Goal: Task Accomplishment & Management: Use online tool/utility

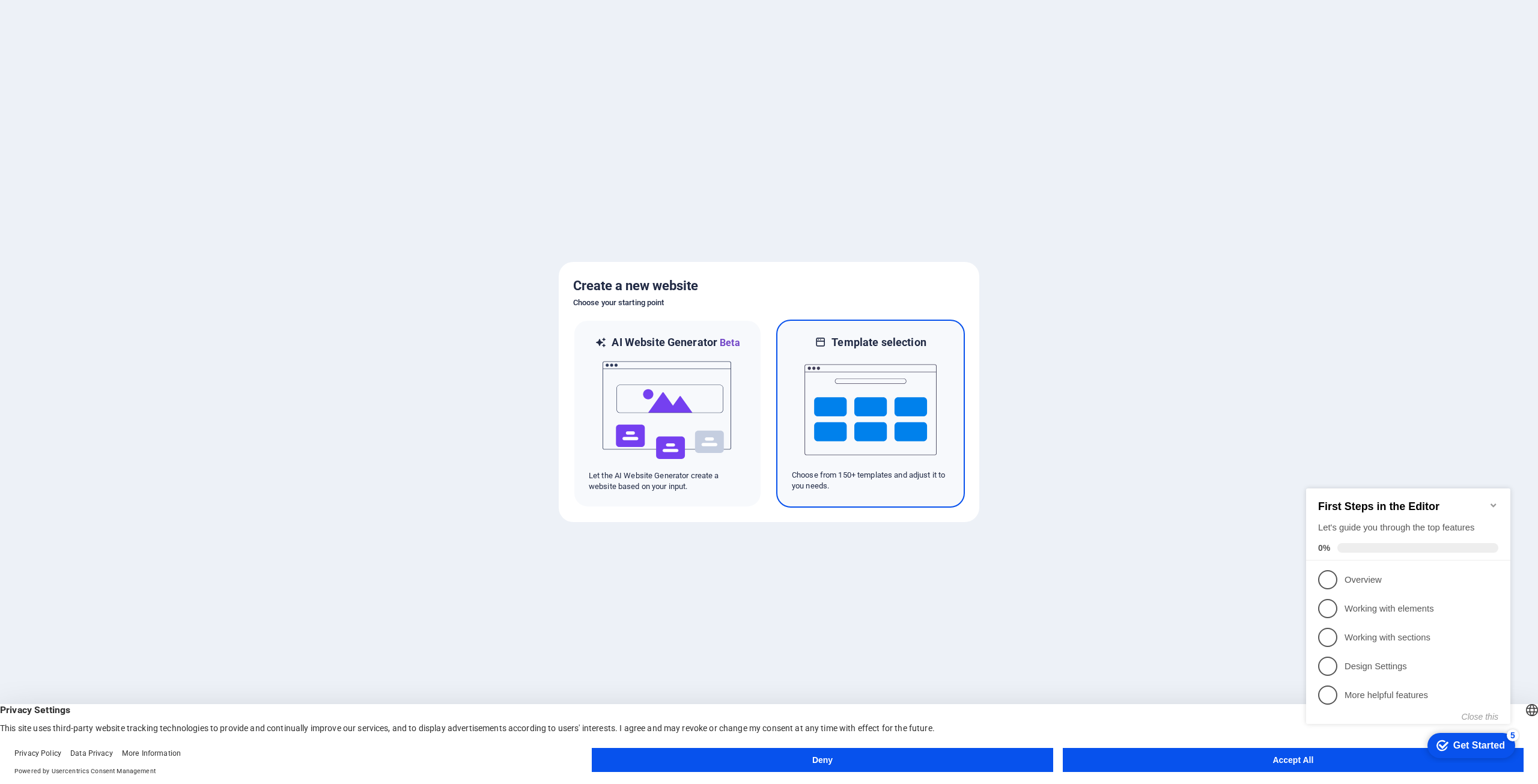
click at [868, 401] on img at bounding box center [871, 409] width 132 height 120
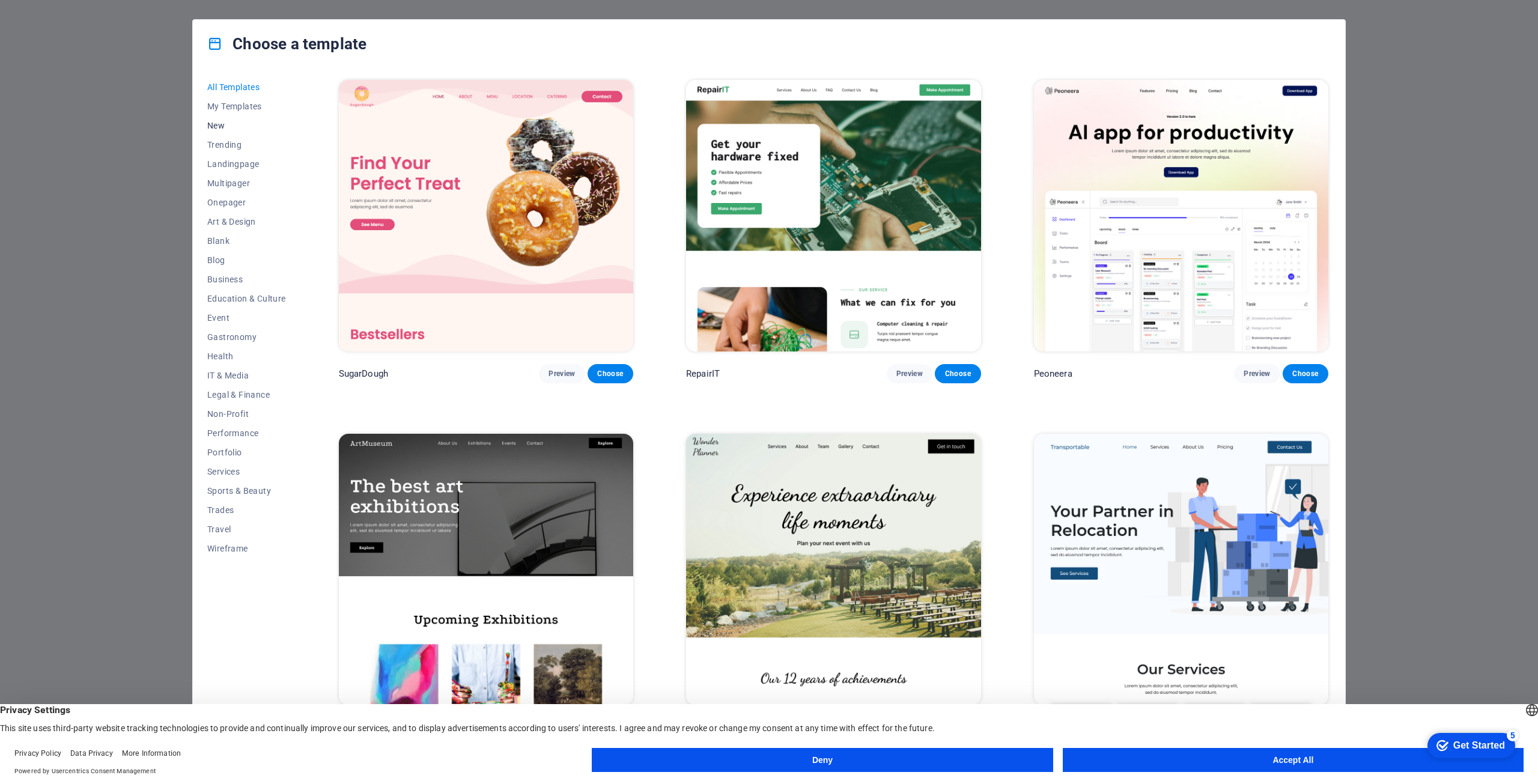
click at [216, 119] on button "New" at bounding box center [246, 126] width 79 height 19
click at [1158, 225] on img at bounding box center [1181, 215] width 294 height 272
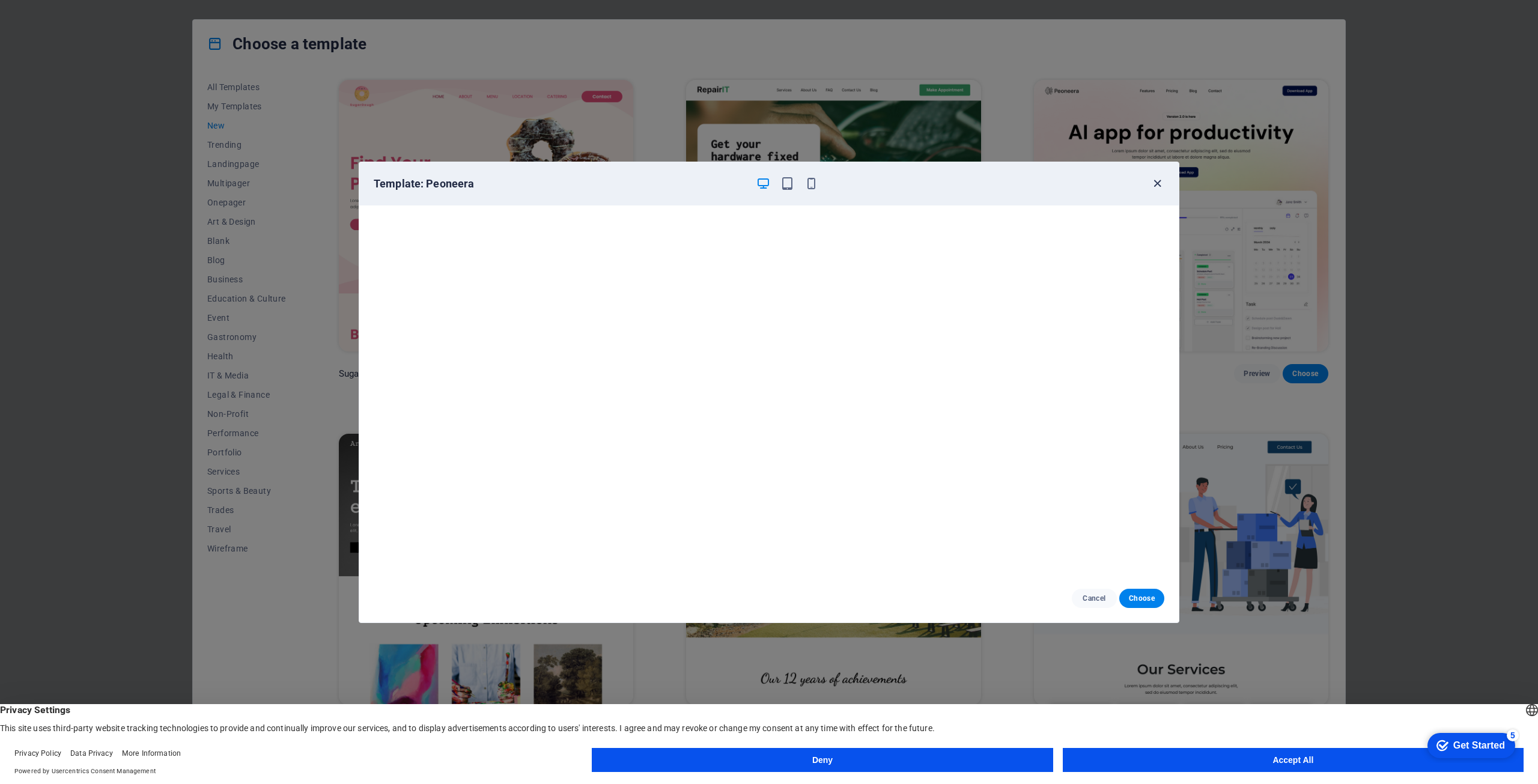
click at [1155, 181] on icon "button" at bounding box center [1157, 183] width 14 height 14
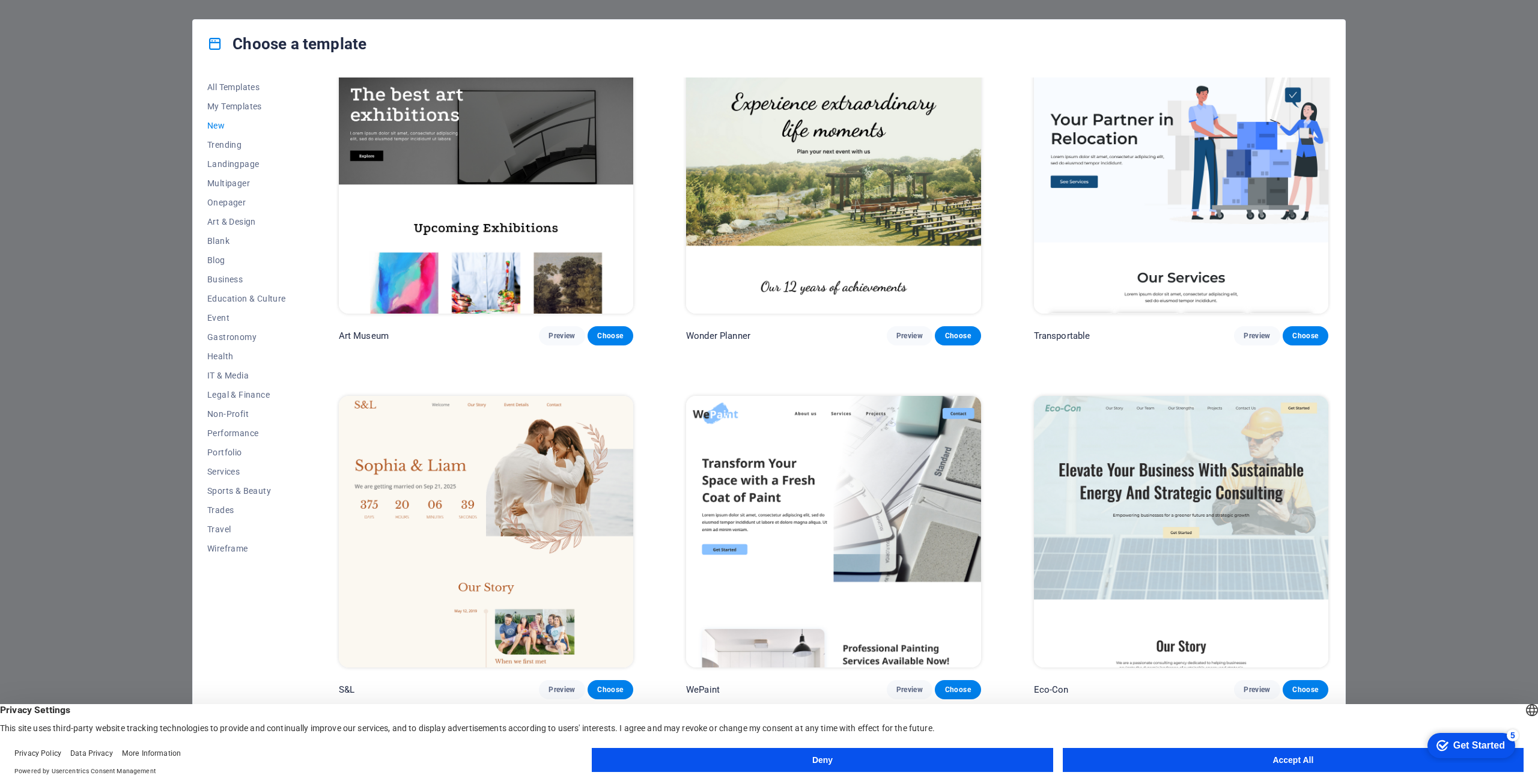
scroll to position [420, 0]
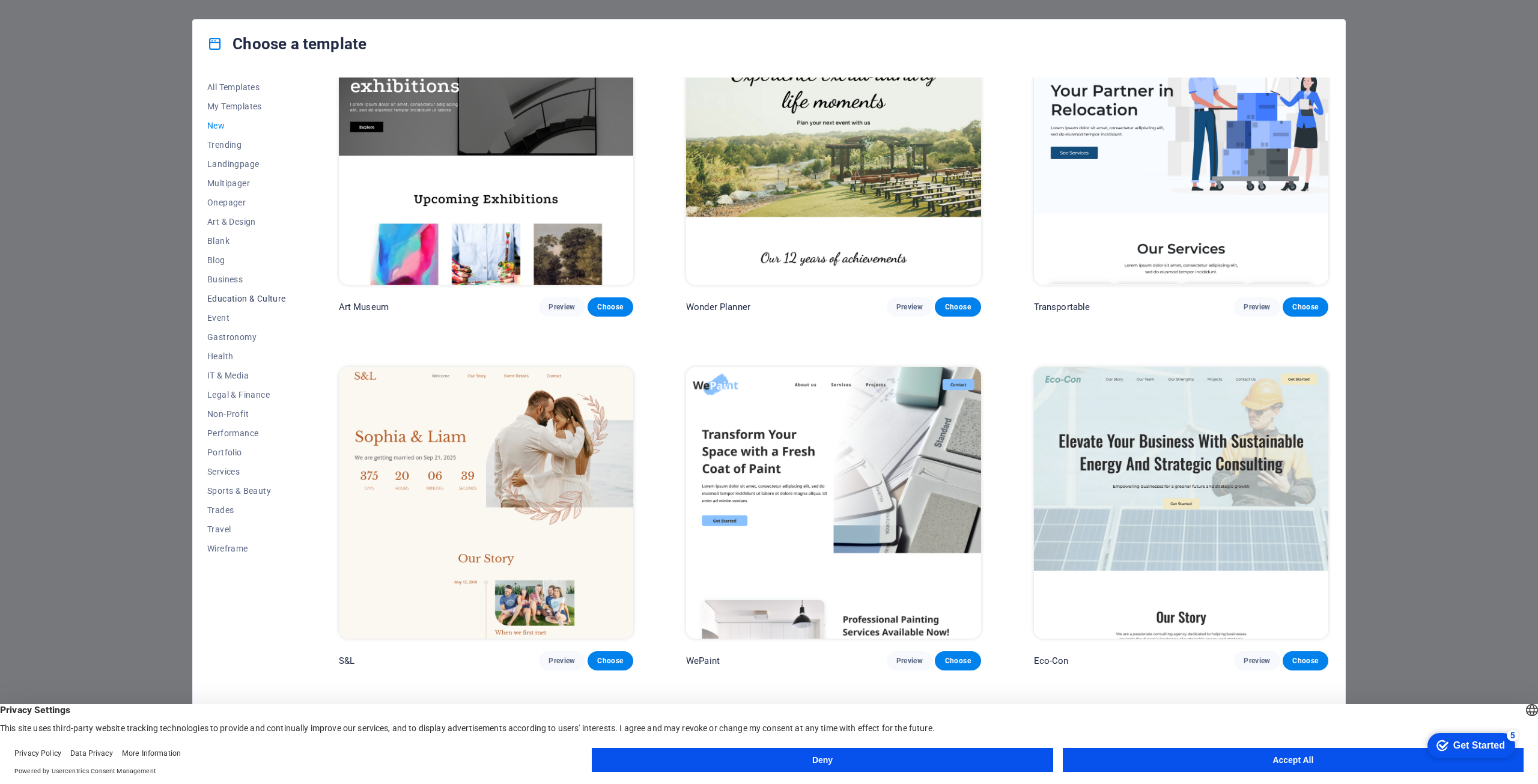
click at [254, 299] on span "Education & Culture" at bounding box center [246, 298] width 79 height 10
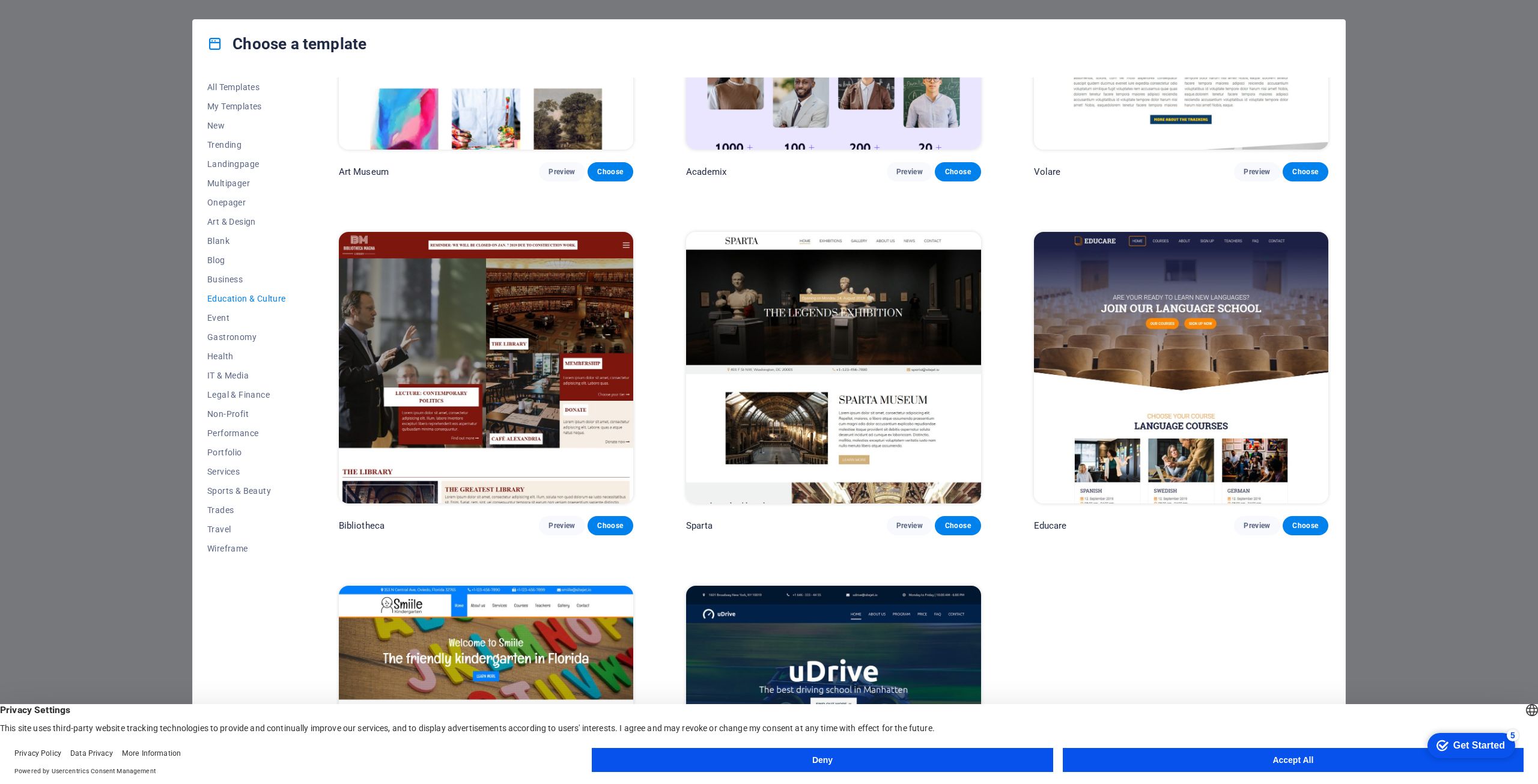
scroll to position [36, 0]
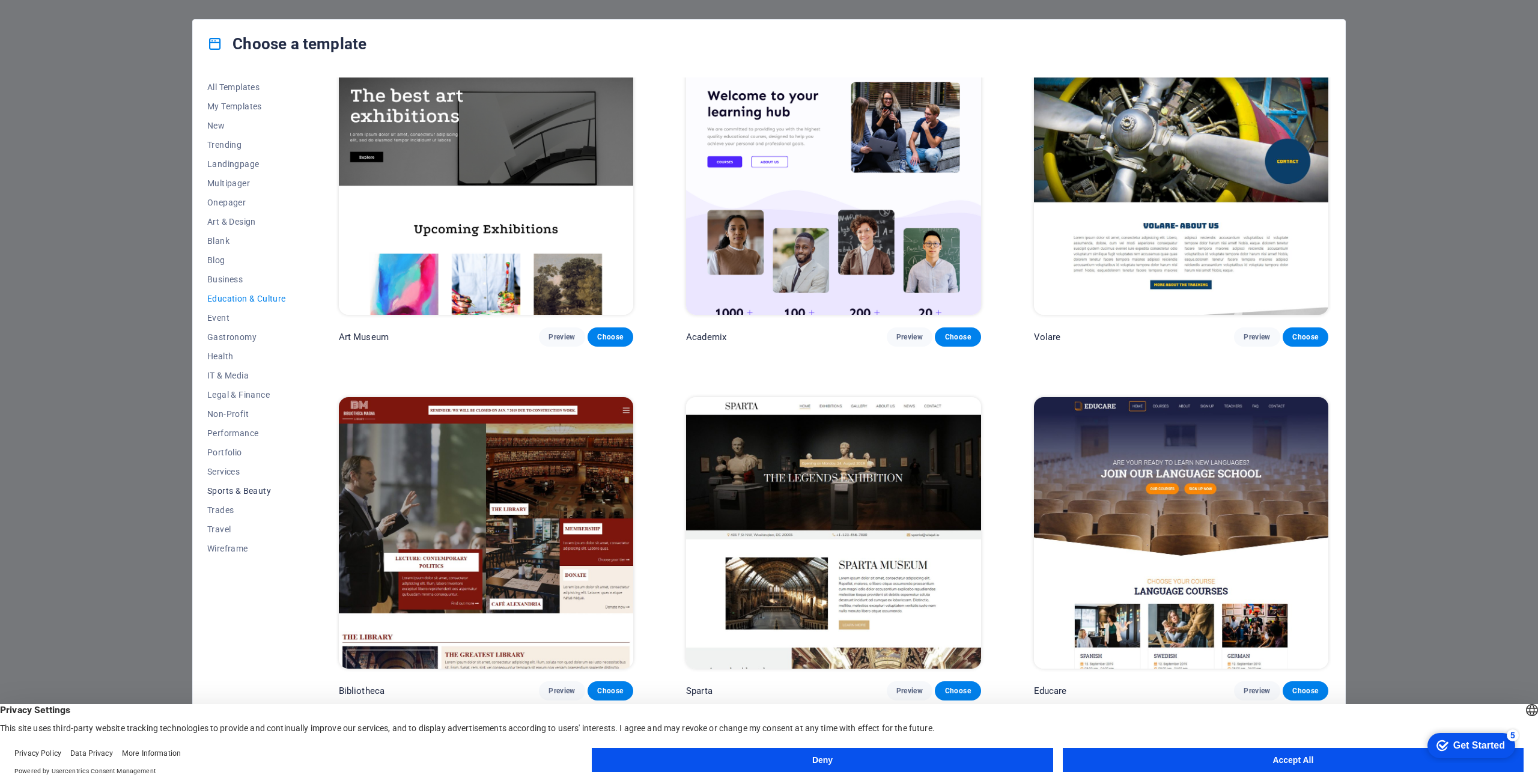
click at [250, 491] on span "Sports & Beauty" at bounding box center [246, 491] width 79 height 10
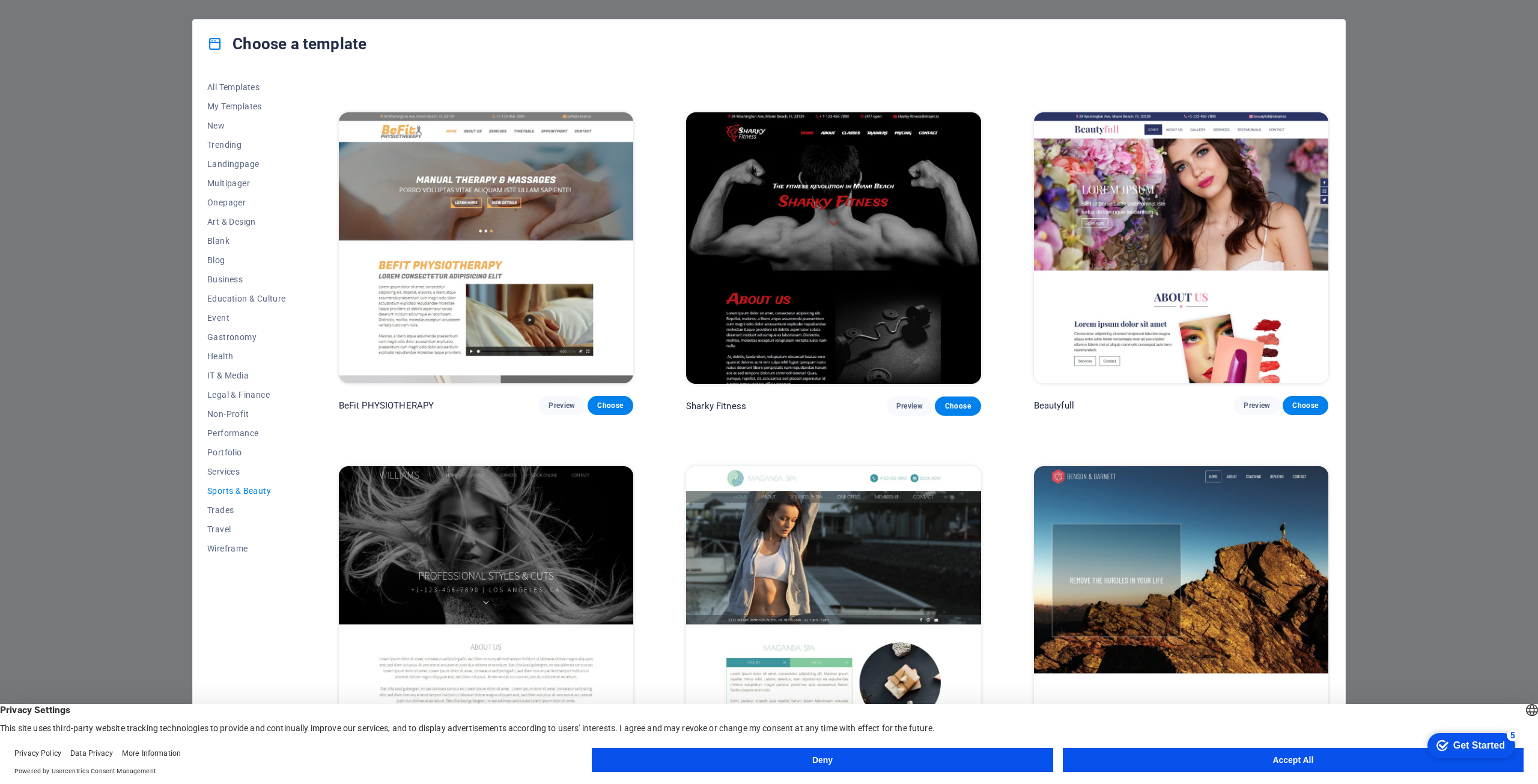
scroll to position [1042, 0]
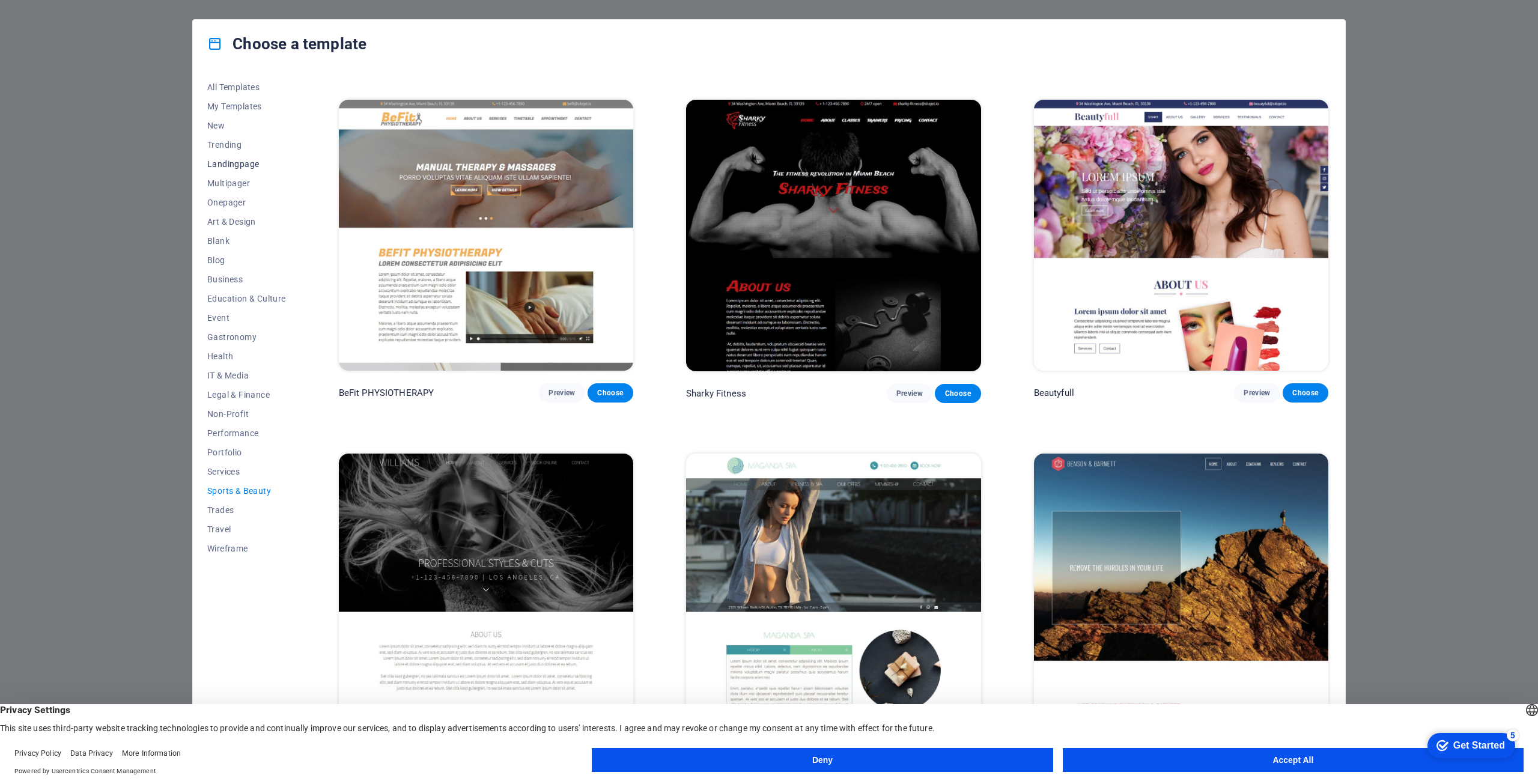
click at [215, 163] on span "Landingpage" at bounding box center [246, 164] width 79 height 10
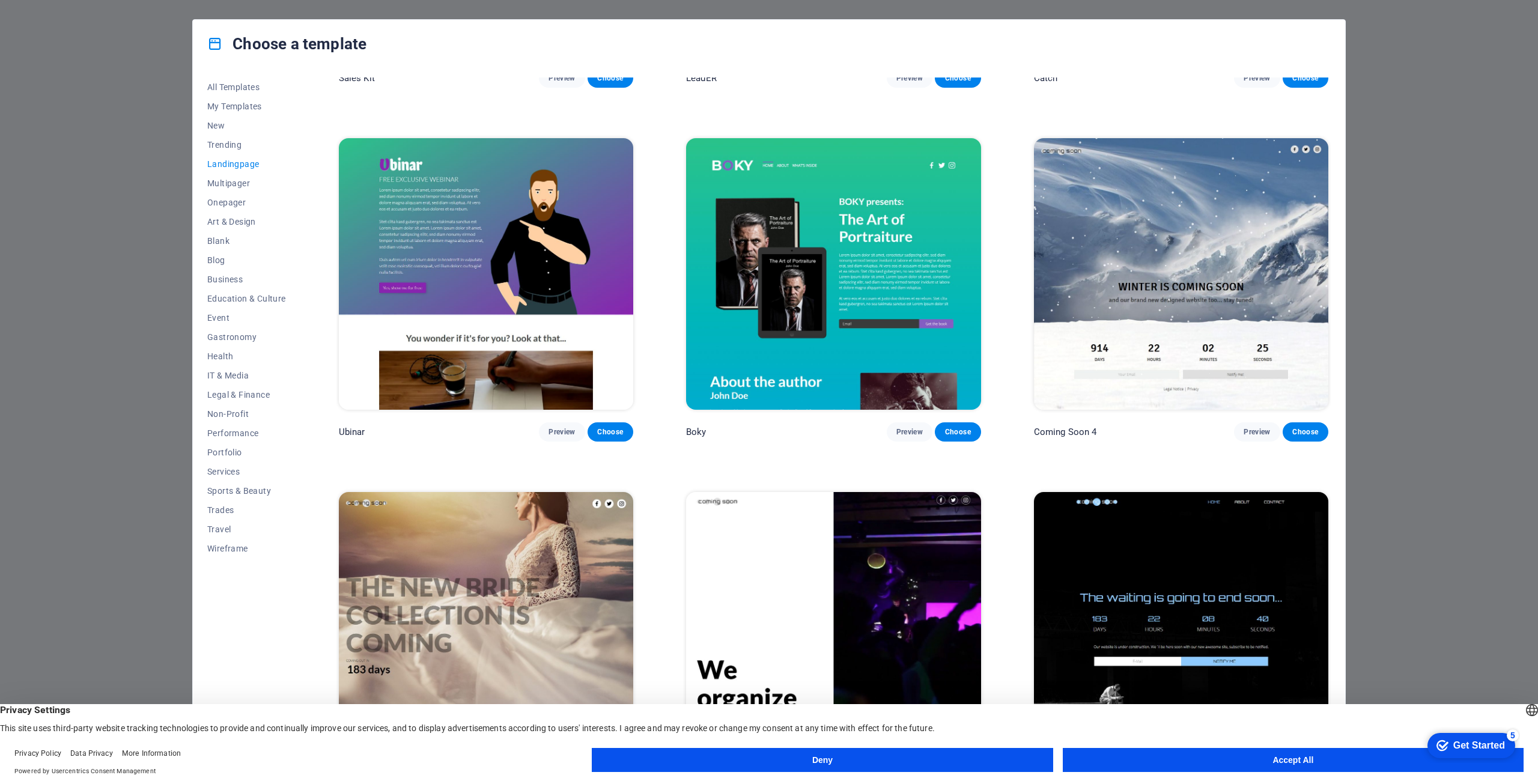
scroll to position [2451, 0]
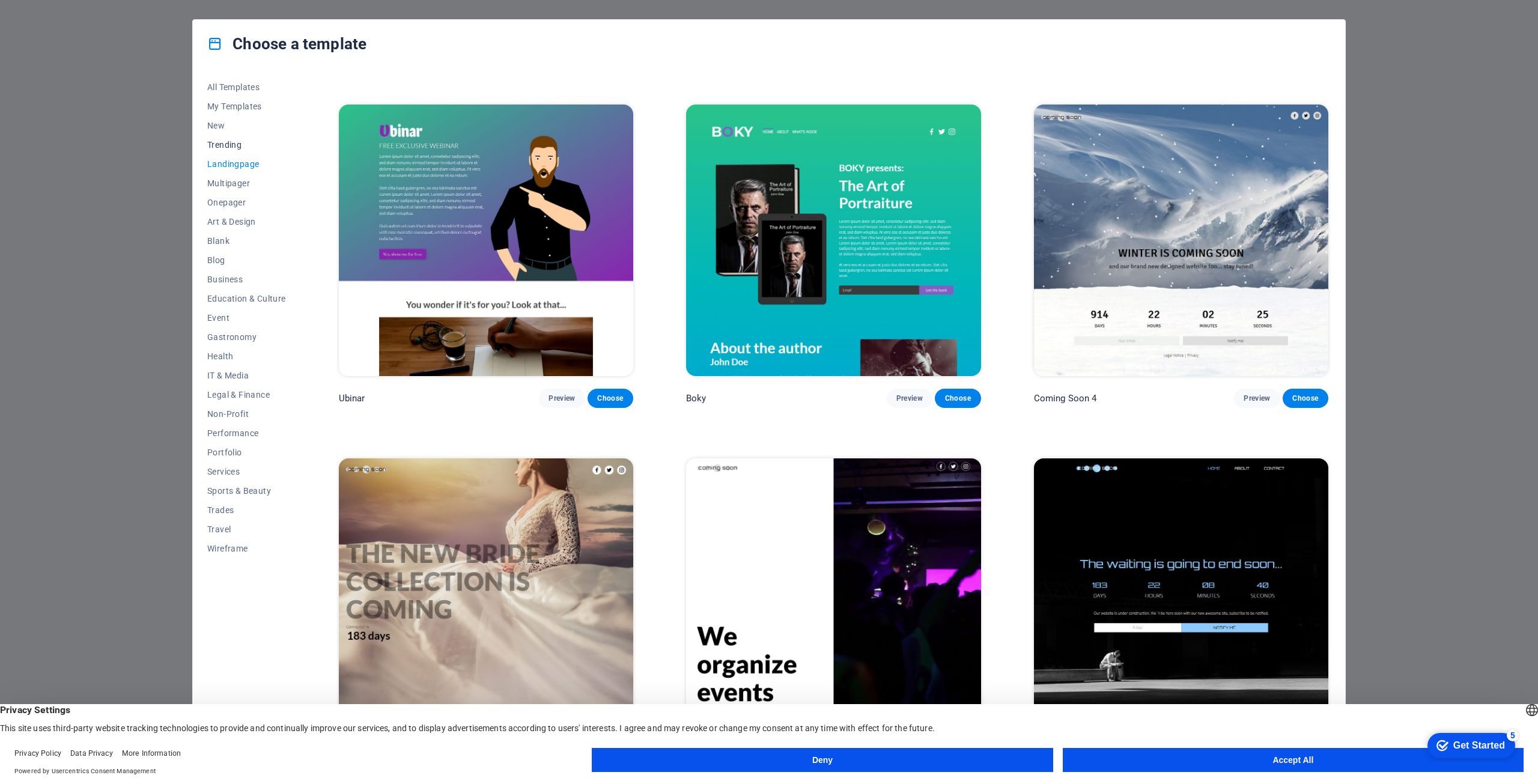
click at [230, 143] on span "Trending" at bounding box center [246, 145] width 79 height 10
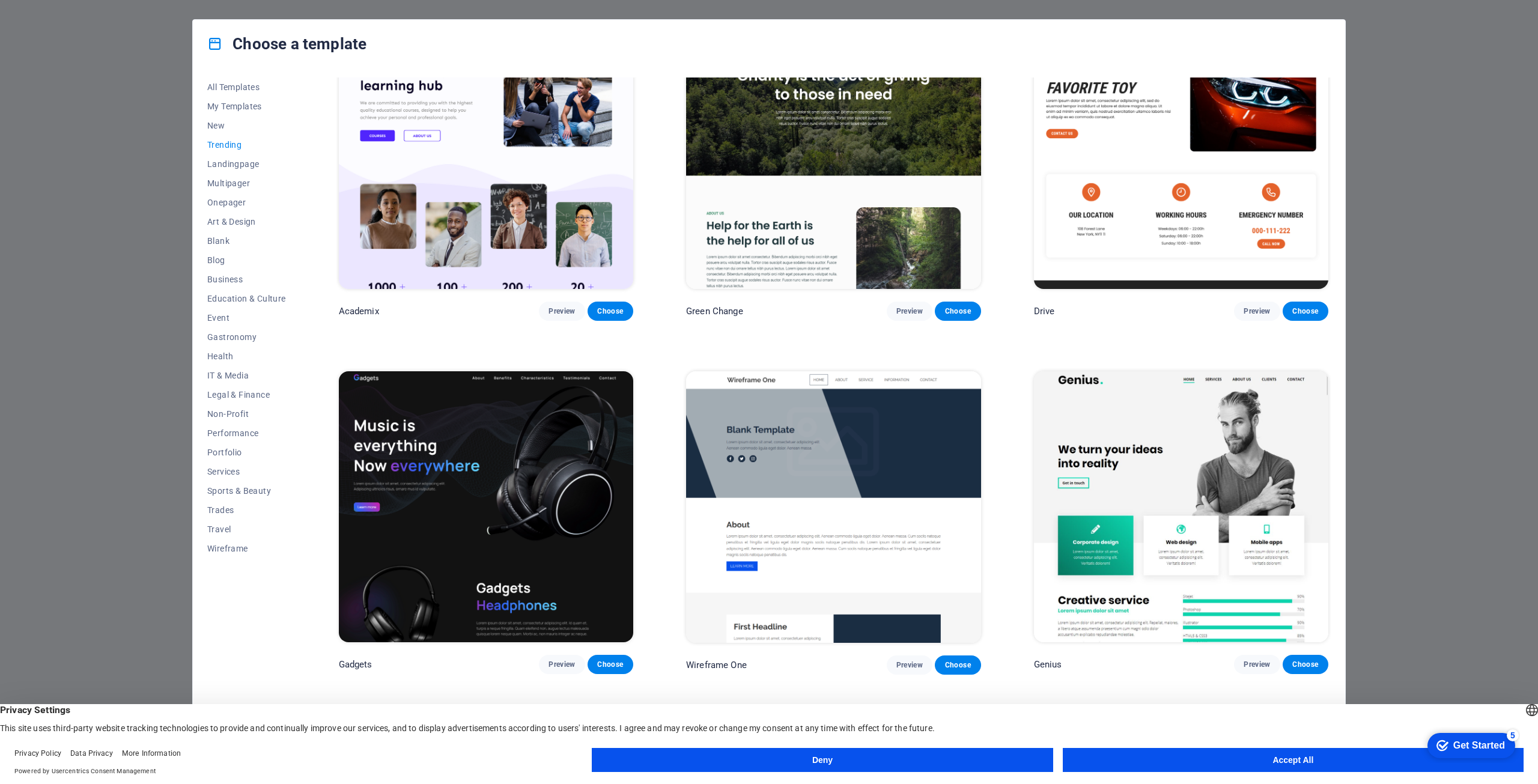
scroll to position [613, 0]
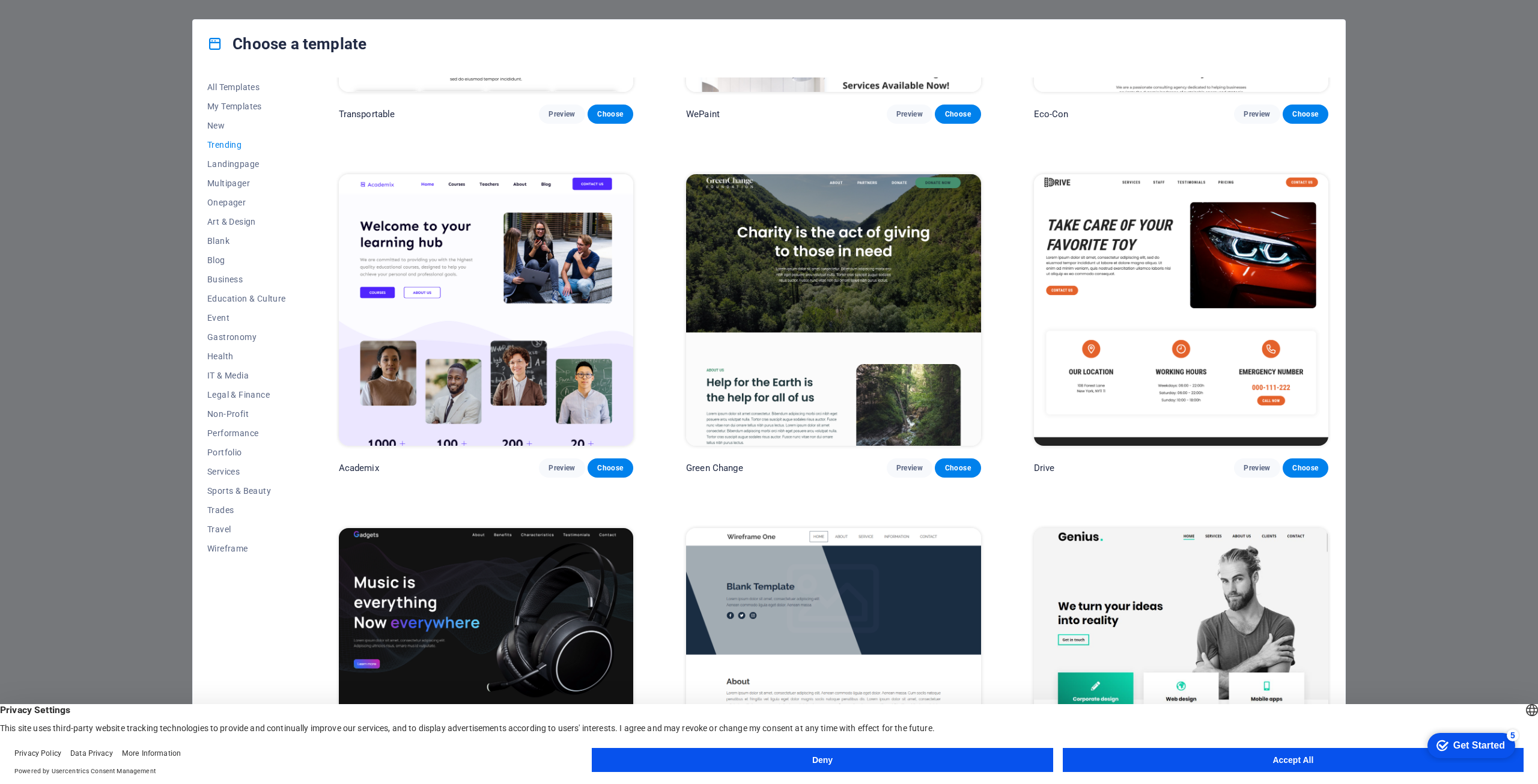
click at [465, 276] on img at bounding box center [486, 310] width 294 height 272
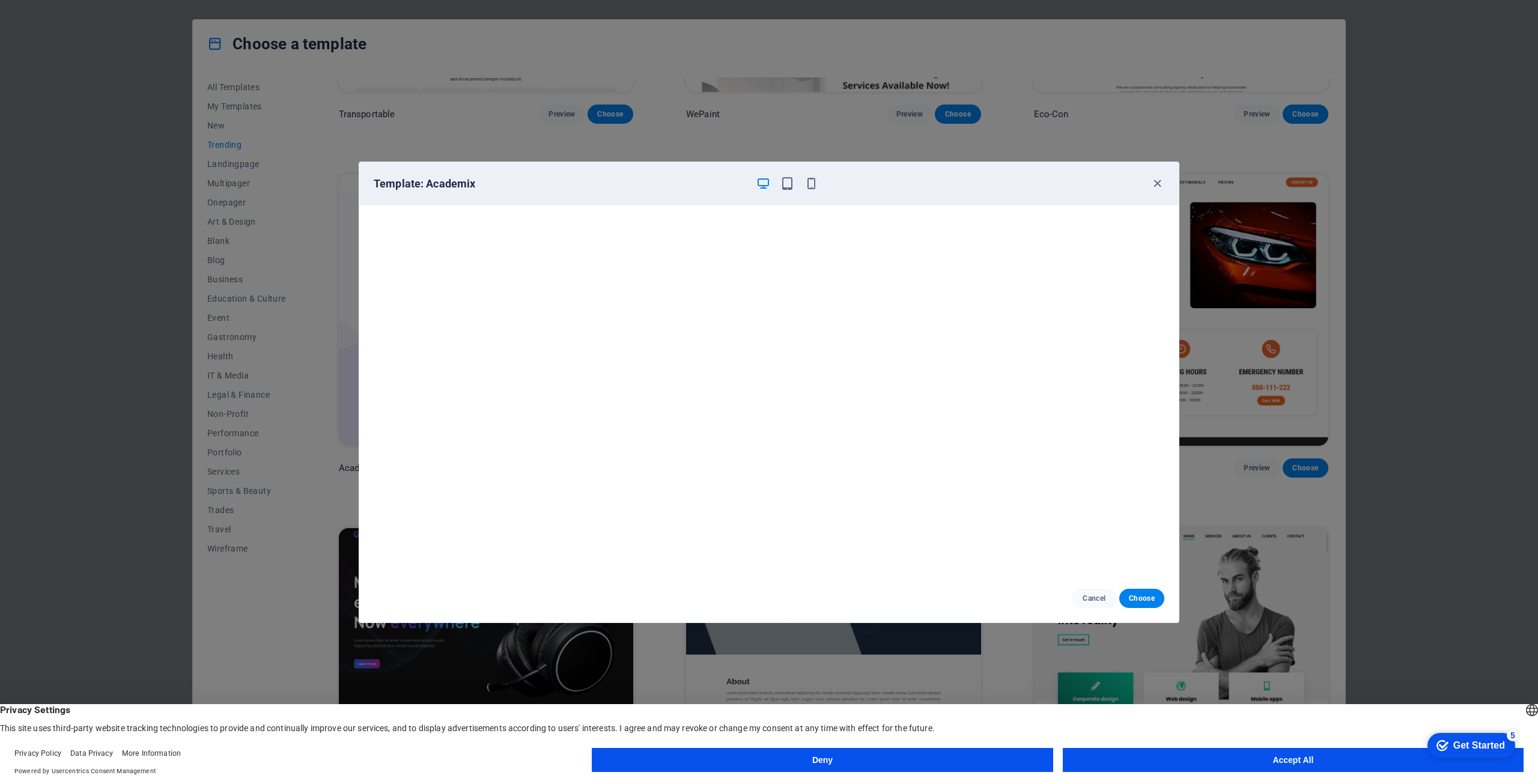
scroll to position [3, 0]
click at [1146, 594] on span "Choose" at bounding box center [1142, 598] width 26 height 10
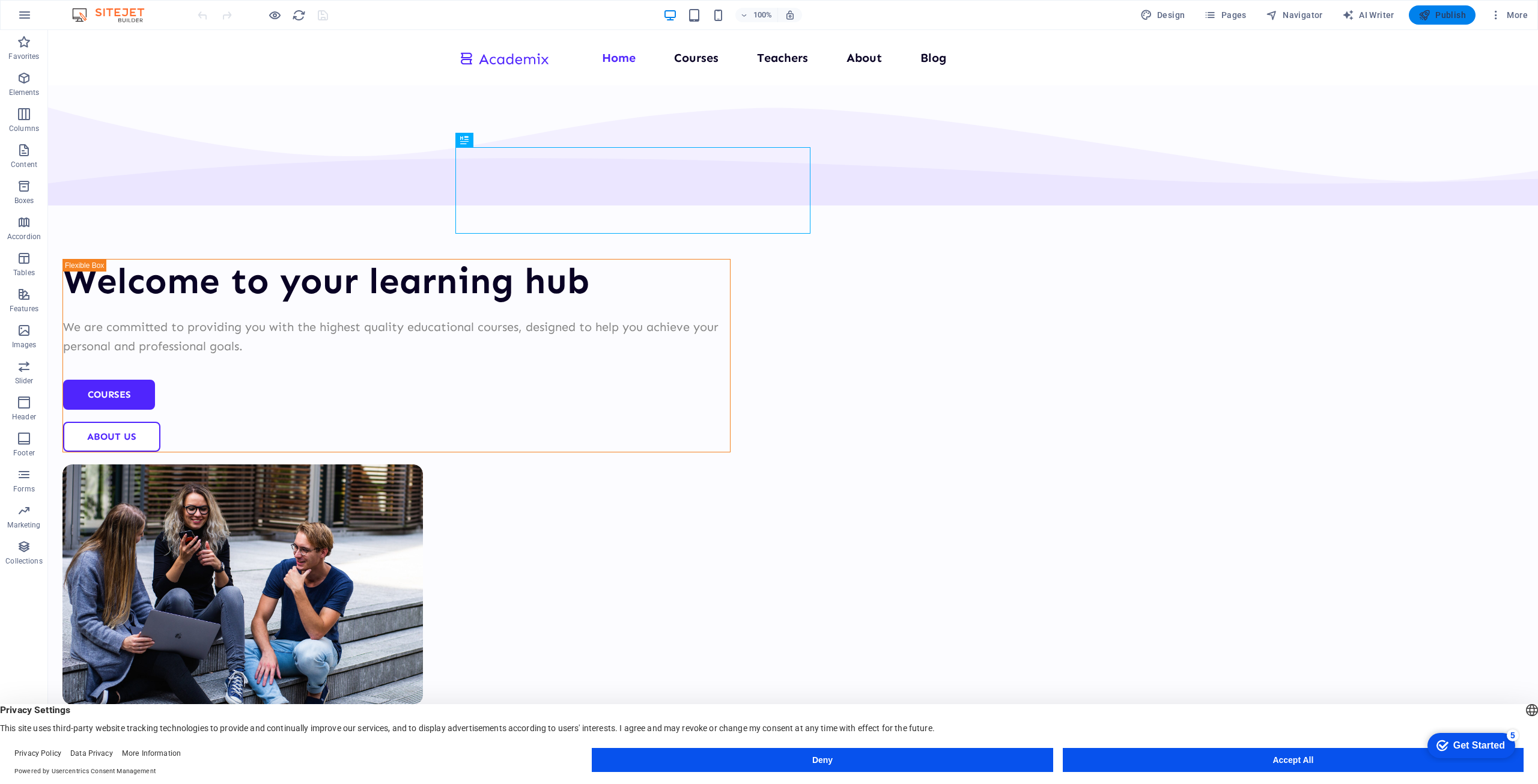
click at [1452, 14] on span "Publish" at bounding box center [1442, 15] width 47 height 12
click at [530, 61] on div at bounding box center [504, 58] width 90 height 20
click at [531, 59] on div at bounding box center [504, 58] width 90 height 20
click at [527, 58] on div at bounding box center [504, 58] width 90 height 20
click at [502, 40] on icon at bounding box center [503, 40] width 7 height 12
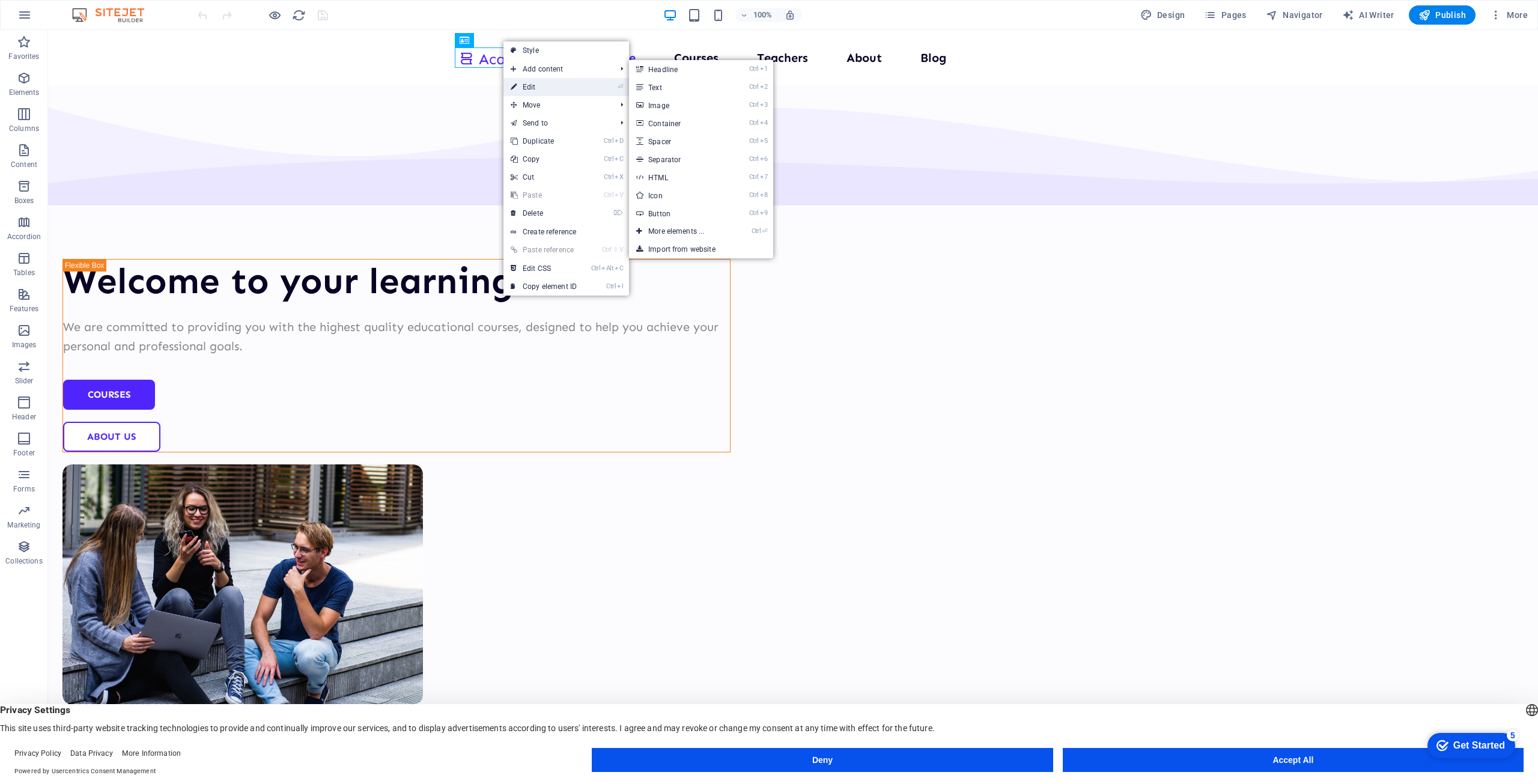
click at [533, 83] on link "⏎ Edit" at bounding box center [543, 87] width 80 height 18
select select "px"
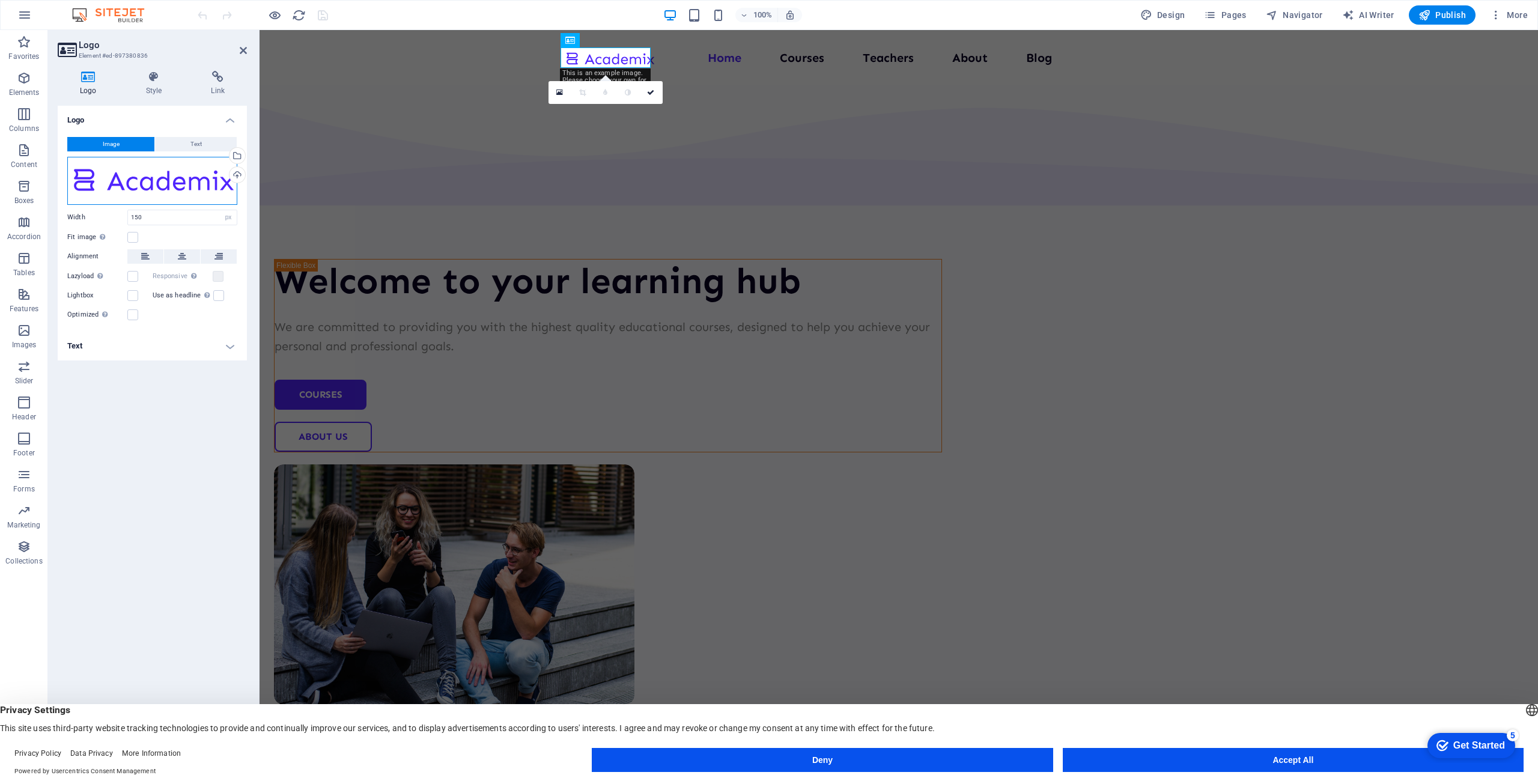
click at [175, 181] on div "Drag files here, click to choose files or select files from Files or our free s…" at bounding box center [152, 181] width 170 height 48
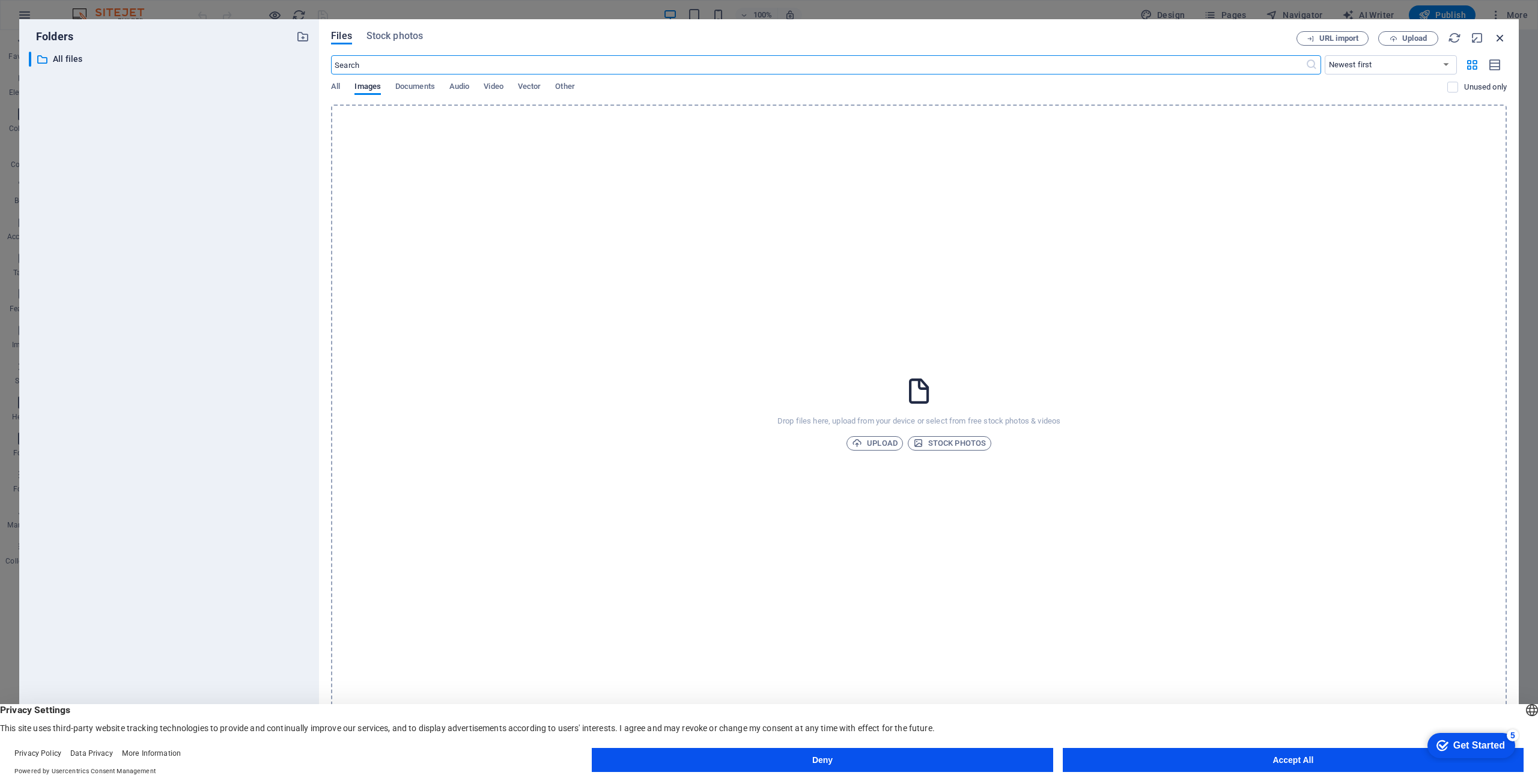
click at [1504, 33] on icon "button" at bounding box center [1500, 38] width 13 height 13
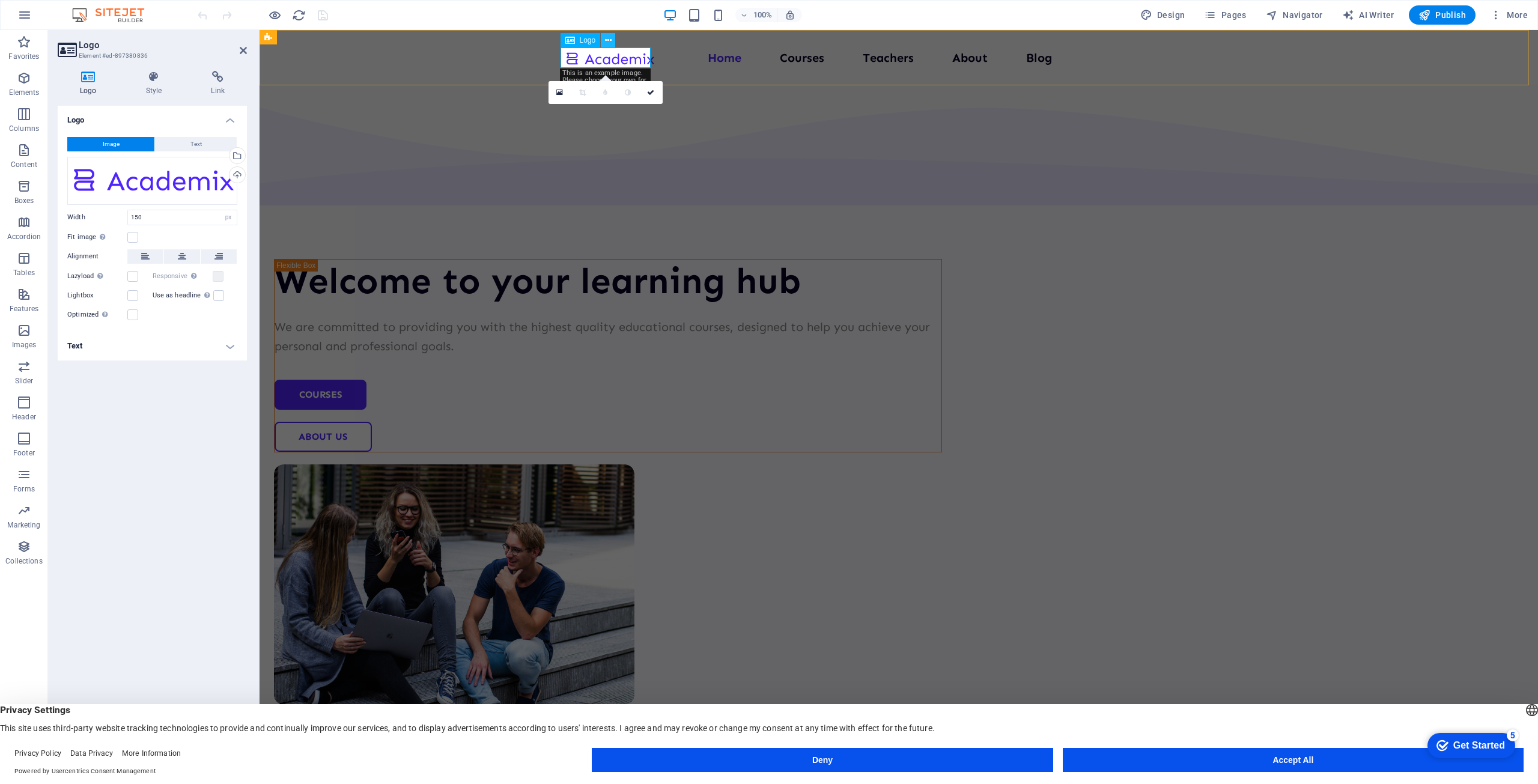
click at [605, 41] on icon at bounding box center [608, 40] width 7 height 12
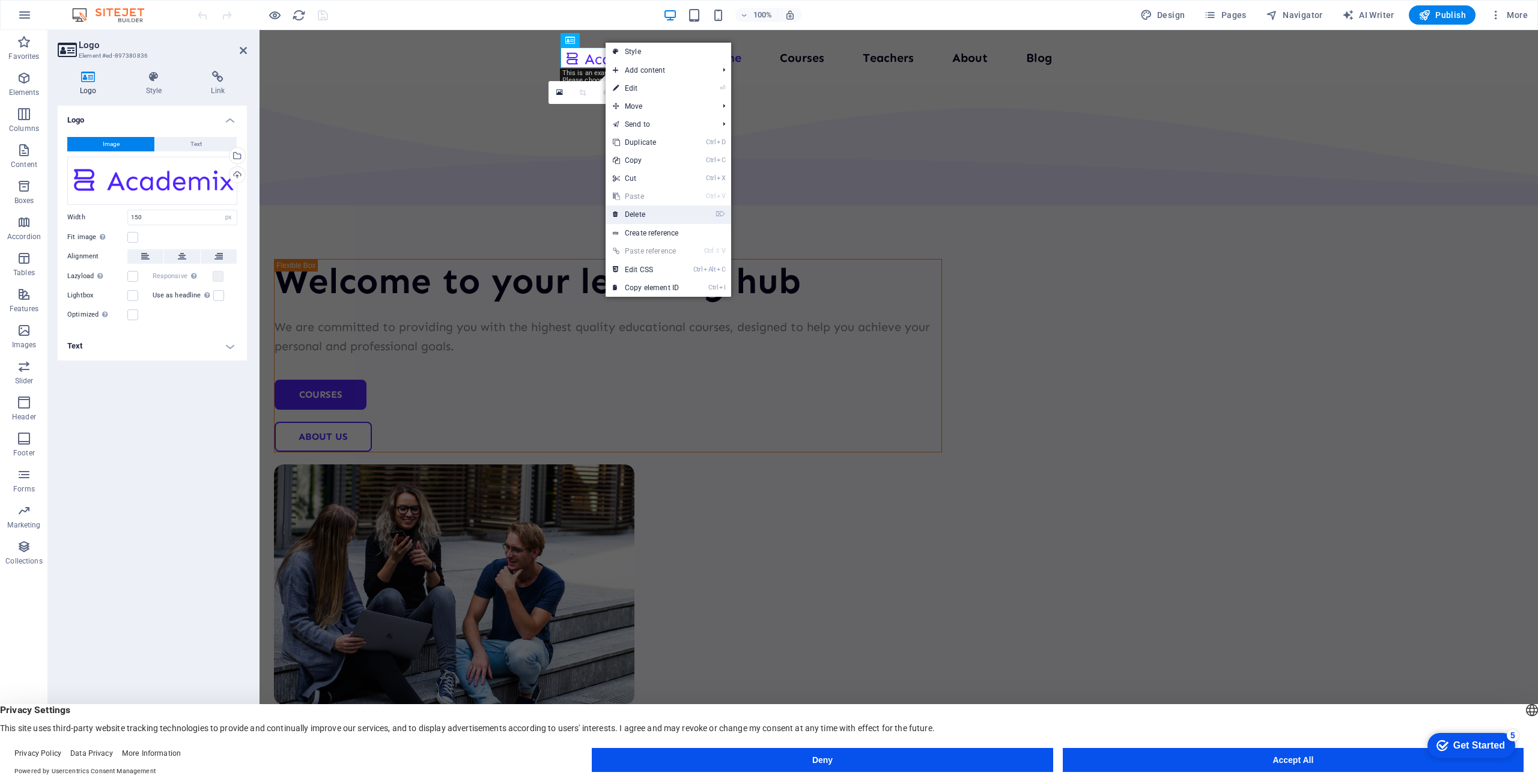
click at [627, 215] on link "⌦ Delete" at bounding box center [646, 215] width 80 height 18
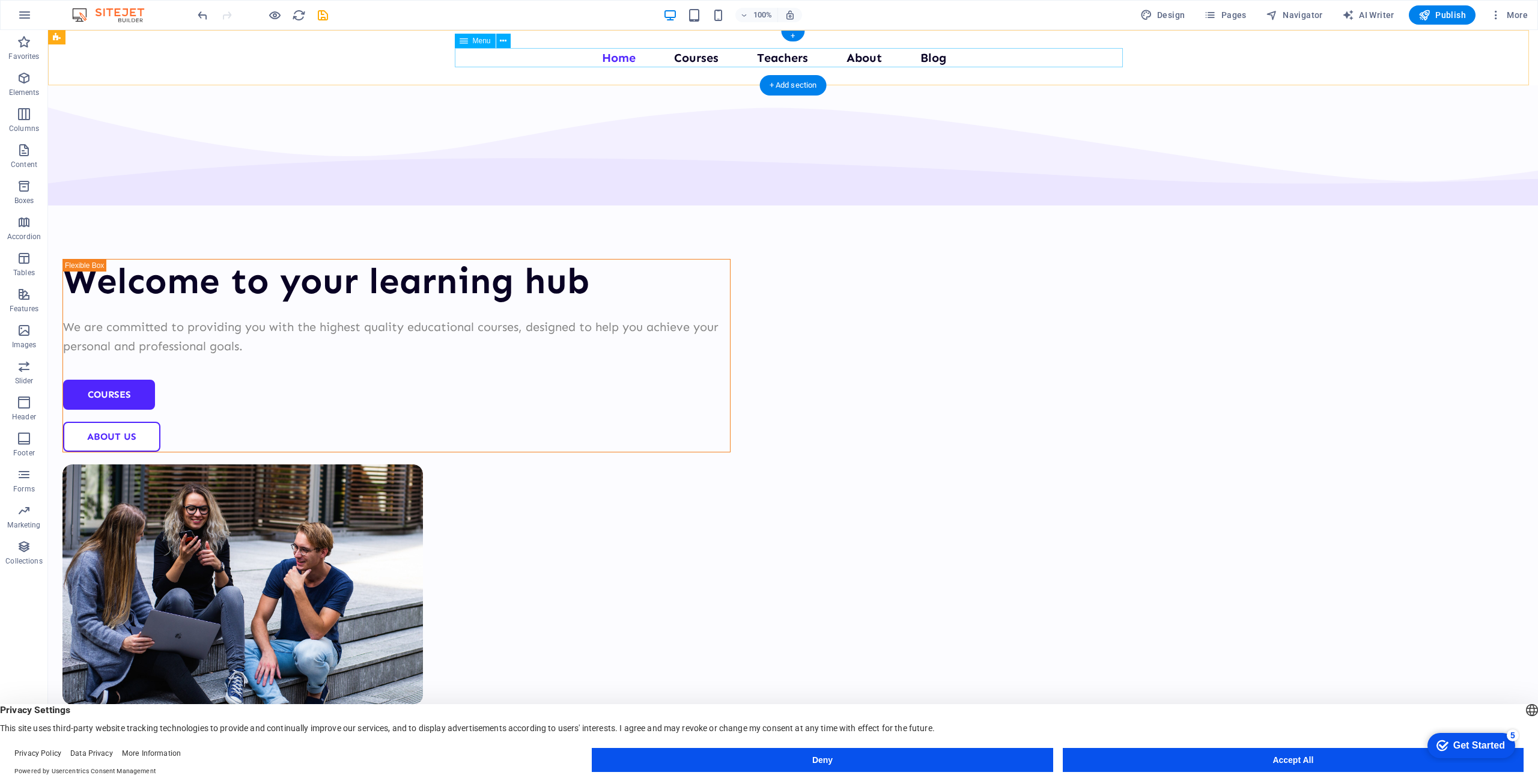
click at [508, 56] on nav "Home Courses Teachers About Blog Contact Us" at bounding box center [793, 58] width 668 height 19
click at [504, 59] on nav "Home Courses Teachers About Blog Contact Us" at bounding box center [793, 58] width 668 height 19
click at [478, 39] on span "Menu" at bounding box center [482, 40] width 18 height 8
click at [504, 46] on icon at bounding box center [504, 41] width 7 height 12
click at [203, 12] on icon "undo" at bounding box center [203, 15] width 14 height 14
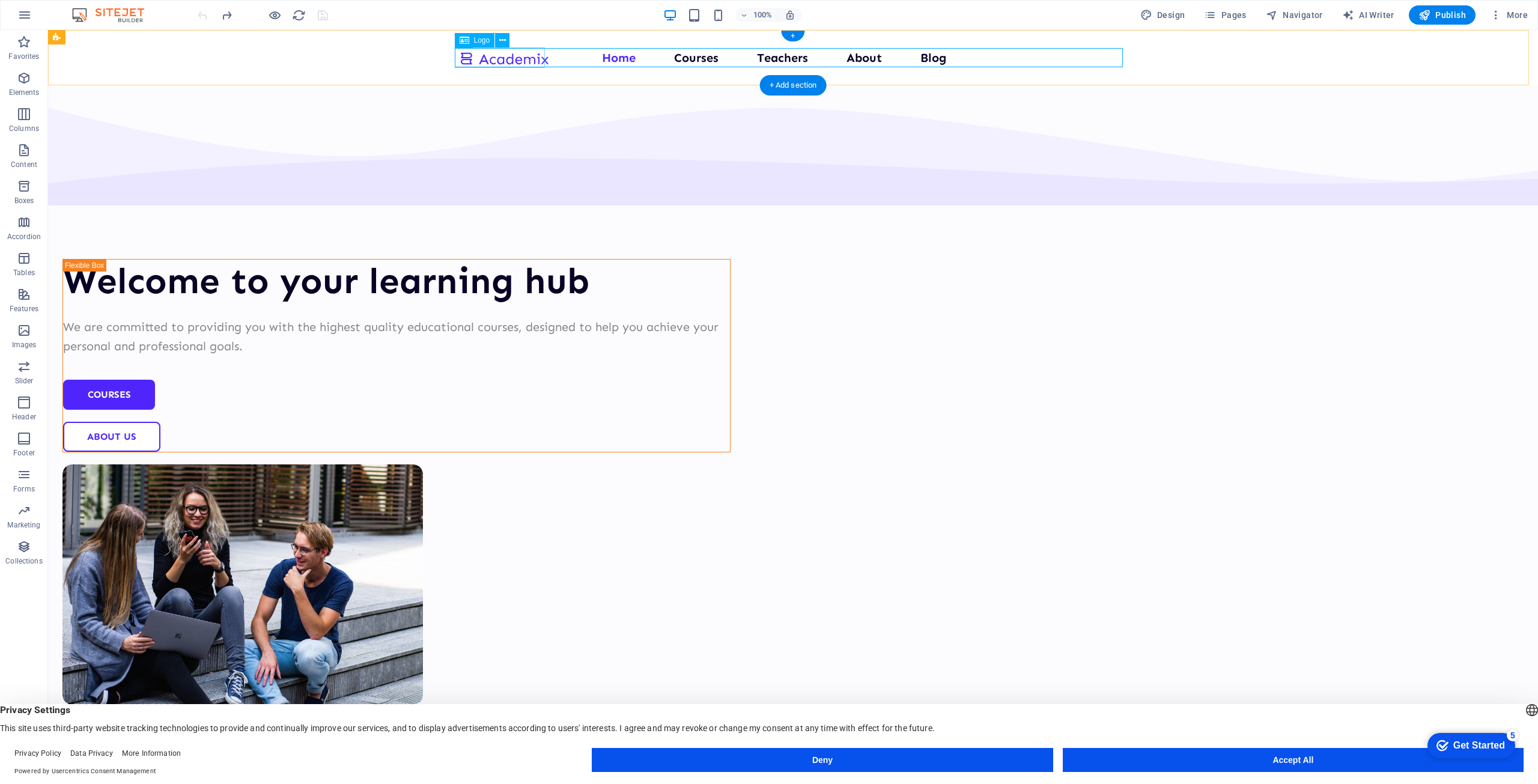
click at [512, 56] on div at bounding box center [504, 58] width 90 height 20
click at [484, 41] on span "Logo" at bounding box center [482, 40] width 16 height 8
click at [481, 40] on span "Logo" at bounding box center [482, 40] width 16 height 8
click at [499, 41] on icon at bounding box center [503, 40] width 7 height 12
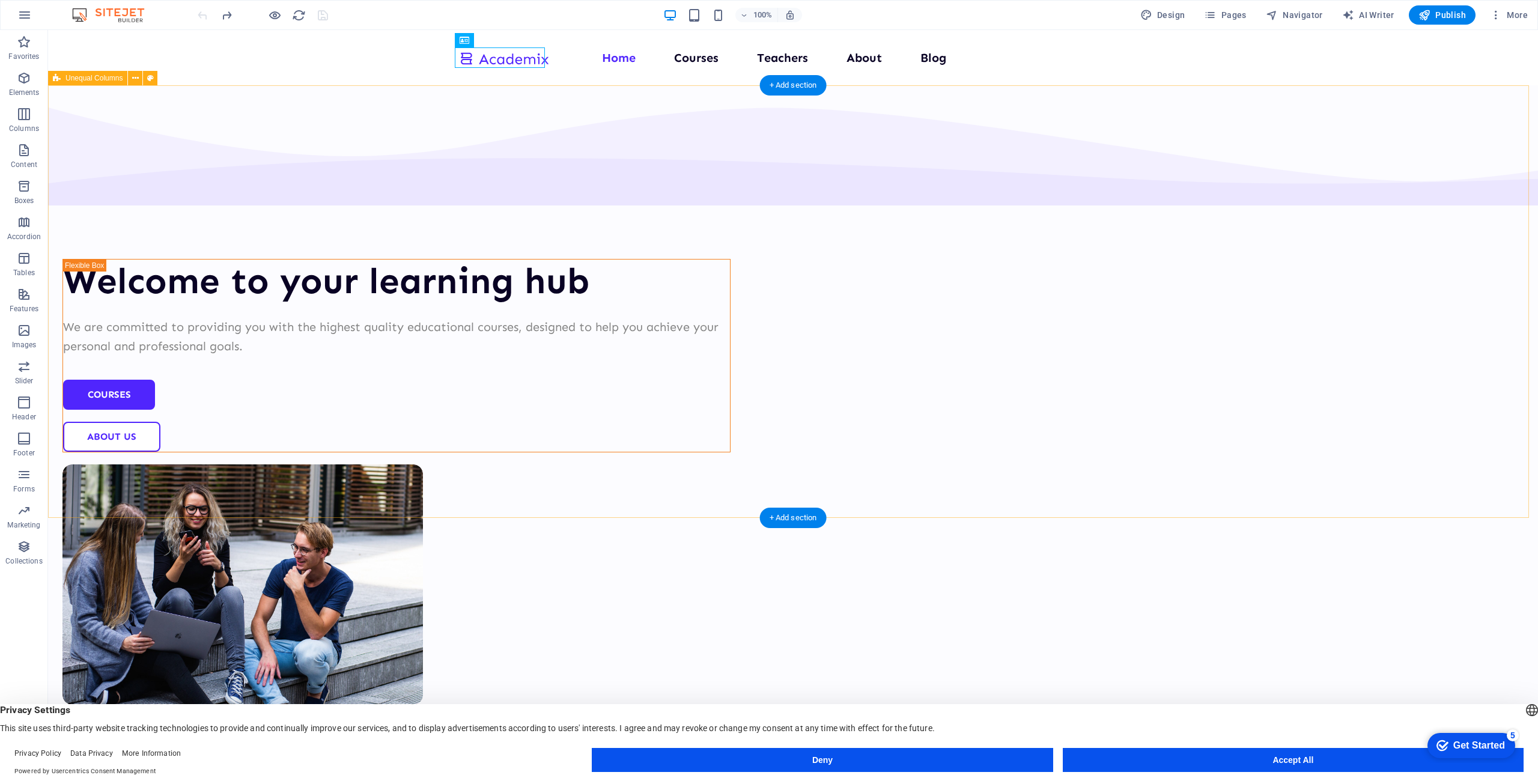
click at [1309, 175] on div "Welcome to your learning hub We are committed to providing you with the highest…" at bounding box center [793, 466] width 1490 height 763
